Goal: Task Accomplishment & Management: Use online tool/utility

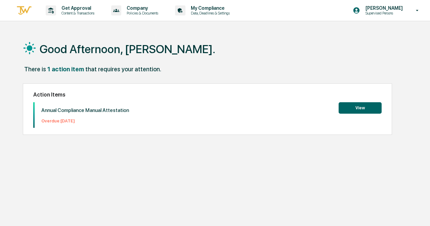
click at [371, 112] on button "View" at bounding box center [360, 107] width 43 height 11
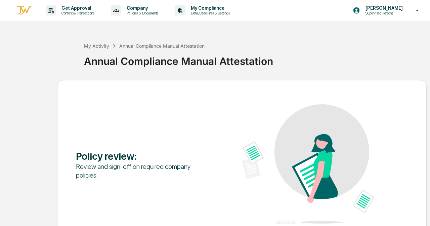
scroll to position [45, 0]
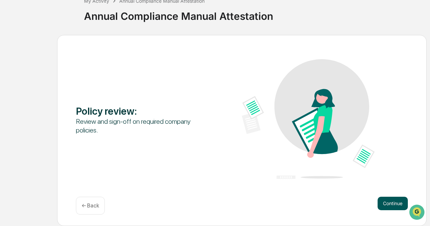
click at [388, 206] on button "Continue" at bounding box center [393, 203] width 30 height 13
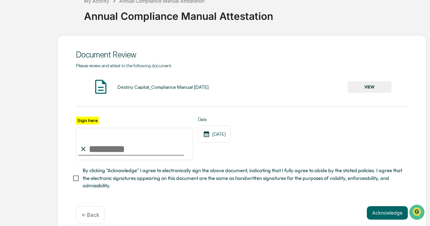
click at [98, 146] on input "Sign here" at bounding box center [134, 144] width 117 height 32
type input "**********"
click at [390, 213] on button "Acknowledge" at bounding box center [387, 212] width 41 height 13
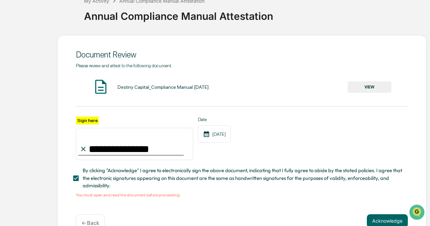
scroll to position [50, 0]
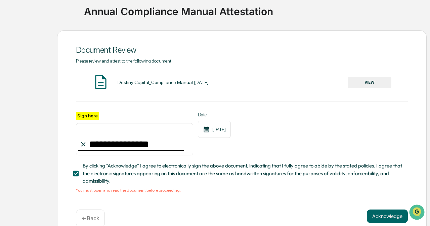
click at [379, 82] on button "VIEW" at bounding box center [370, 82] width 44 height 11
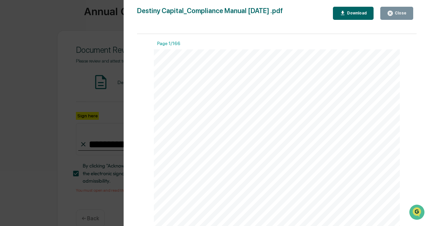
scroll to position [7508, 0]
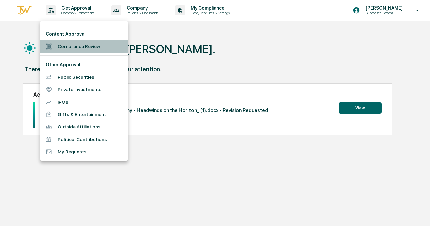
click at [99, 45] on li "Compliance Review" at bounding box center [83, 46] width 87 height 12
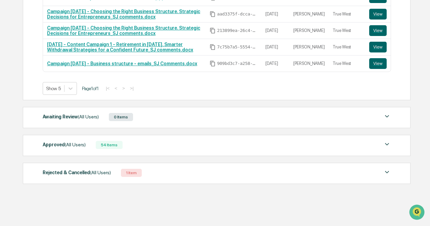
click at [183, 169] on div "Rejected & Cancelled (All Users) 1 Item" at bounding box center [217, 172] width 349 height 9
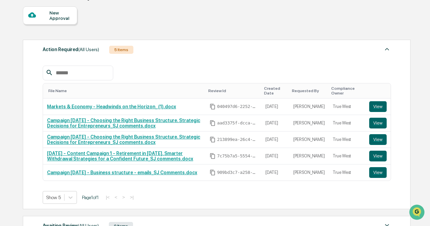
scroll to position [63, 0]
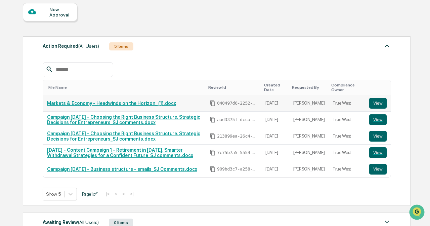
click at [155, 105] on link "Markets & Economy - Headwinds on the Horizon_ (1).docx" at bounding box center [111, 103] width 129 height 5
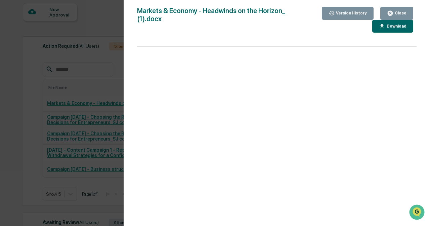
click at [394, 7] on button "Close" at bounding box center [396, 13] width 33 height 13
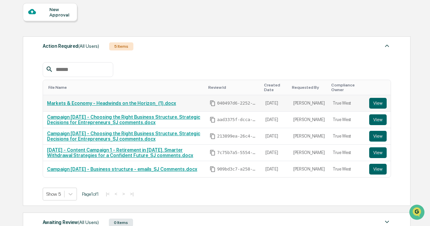
click at [162, 103] on link "Markets & Economy - Headwinds on the Horizon_ (1).docx" at bounding box center [111, 103] width 129 height 5
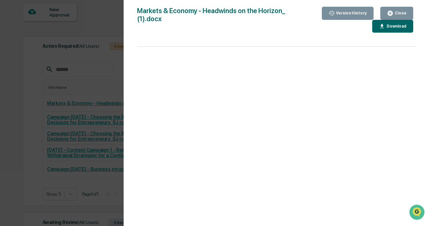
click at [387, 15] on button "Close" at bounding box center [396, 13] width 33 height 13
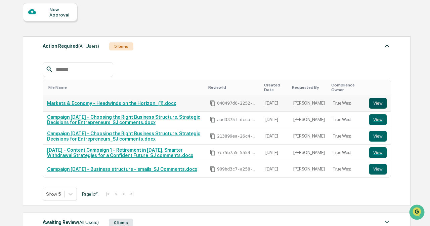
click at [373, 103] on button "View" at bounding box center [377, 103] width 17 height 11
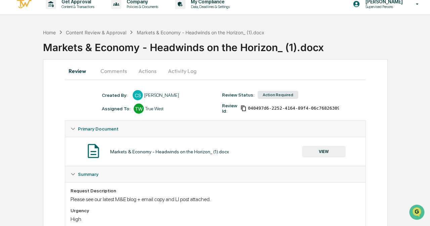
click at [145, 72] on button "Actions" at bounding box center [147, 71] width 30 height 16
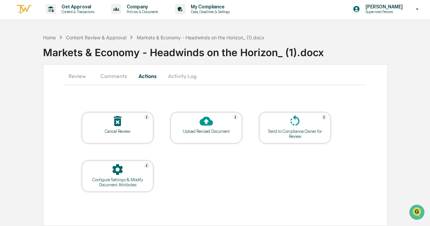
click at [110, 72] on button "Comments" at bounding box center [113, 76] width 37 height 16
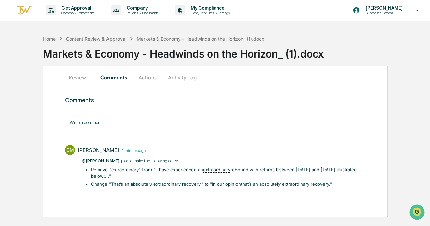
scroll to position [0, 0]
drag, startPoint x: 158, startPoint y: 170, endPoint x: 185, endPoint y: 170, distance: 26.9
click at [185, 170] on li "Remove "extraordinary" from "...​have experienced an extraordinary rebound with…" at bounding box center [228, 172] width 275 height 13
drag, startPoint x: 158, startPoint y: 168, endPoint x: 102, endPoint y: 177, distance: 56.9
click at [102, 177] on li "Remove "extraordinary" from "...​have experienced an extraordinary rebound with…" at bounding box center [228, 172] width 275 height 13
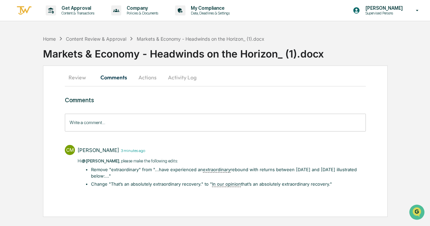
click at [146, 186] on li "Change "That’s an absolutely extraordinary recovery." to " In our opinion that’…" at bounding box center [228, 184] width 275 height 7
drag, startPoint x: 281, startPoint y: 182, endPoint x: 308, endPoint y: 182, distance: 26.9
click at [308, 182] on li "Change "That’s an absolutely extraordinary recovery." to " In our opinion that’…" at bounding box center [228, 184] width 275 height 7
copy li "extraordinary"
click at [146, 81] on button "Actions" at bounding box center [147, 77] width 30 height 16
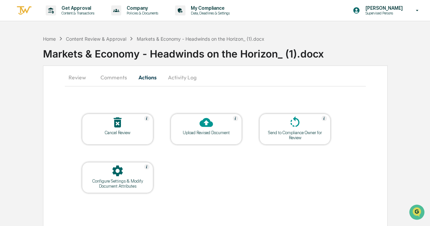
click at [211, 124] on icon at bounding box center [206, 122] width 13 height 9
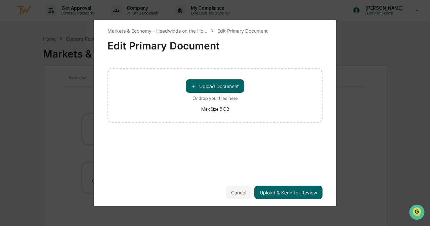
click at [214, 93] on div "＋ Upload Document Or drop your files here Max Size 5 GB" at bounding box center [215, 95] width 58 height 32
click at [0, 0] on input "＋ Upload Document Or drop your files here Max Size 5 GB" at bounding box center [0, 0] width 0 height 0
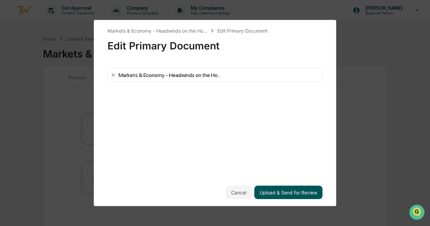
click at [280, 193] on button "Upload & Send for Review" at bounding box center [288, 192] width 68 height 13
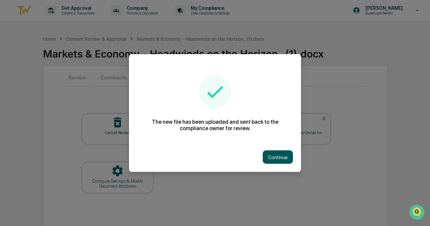
click at [272, 158] on button "Continue" at bounding box center [278, 156] width 30 height 13
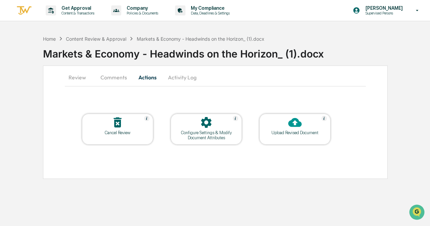
click at [113, 76] on button "Comments" at bounding box center [113, 77] width 37 height 16
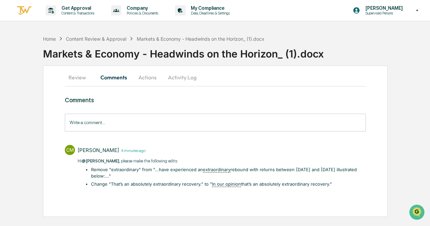
click at [106, 109] on div "Comments Write a comment... Write a comment... CM Carliss Marshall 4 minutes ag…" at bounding box center [215, 142] width 301 height 93
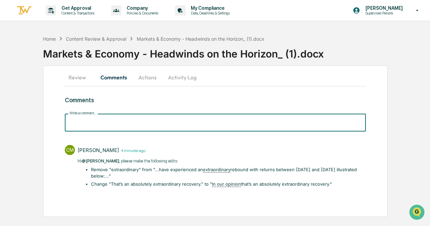
click at [114, 119] on input "Write a comment..." at bounding box center [215, 123] width 301 height 18
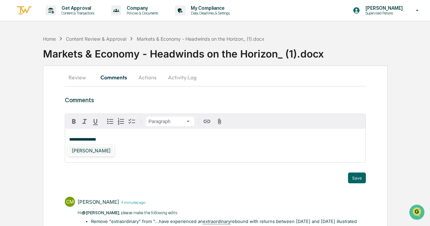
click at [86, 152] on div "[PERSON_NAME]" at bounding box center [91, 150] width 44 height 8
click at [347, 180] on div "Save" at bounding box center [215, 177] width 301 height 11
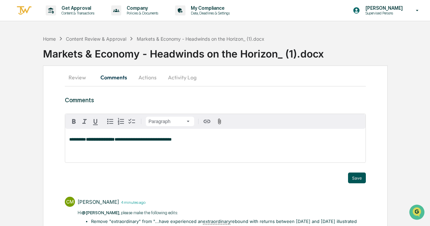
click at [359, 177] on button "Save" at bounding box center [357, 177] width 18 height 11
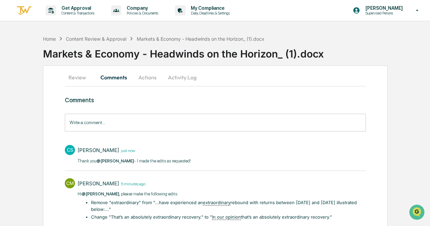
scroll to position [23, 0]
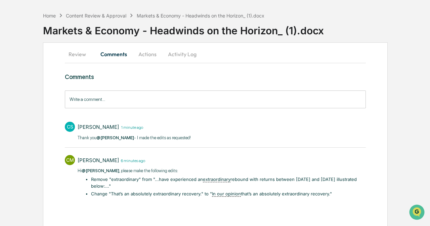
click at [73, 55] on button "Review" at bounding box center [80, 54] width 30 height 16
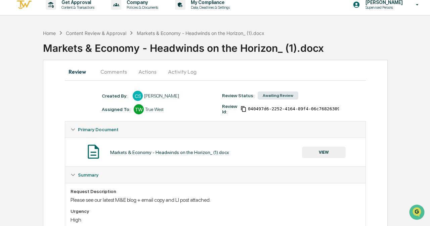
scroll to position [0, 0]
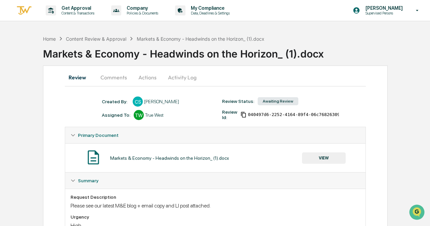
click at [183, 82] on button "Activity Log" at bounding box center [182, 77] width 39 height 16
